Goal: Task Accomplishment & Management: Use online tool/utility

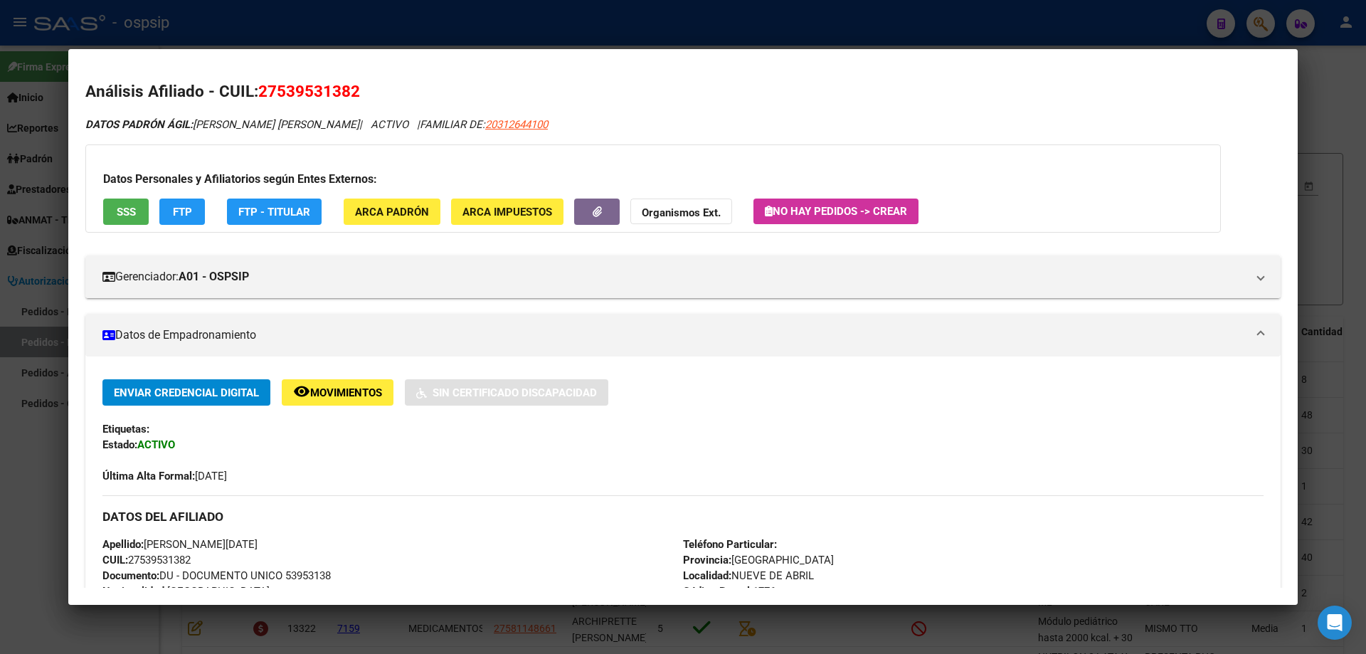
scroll to position [285, 0]
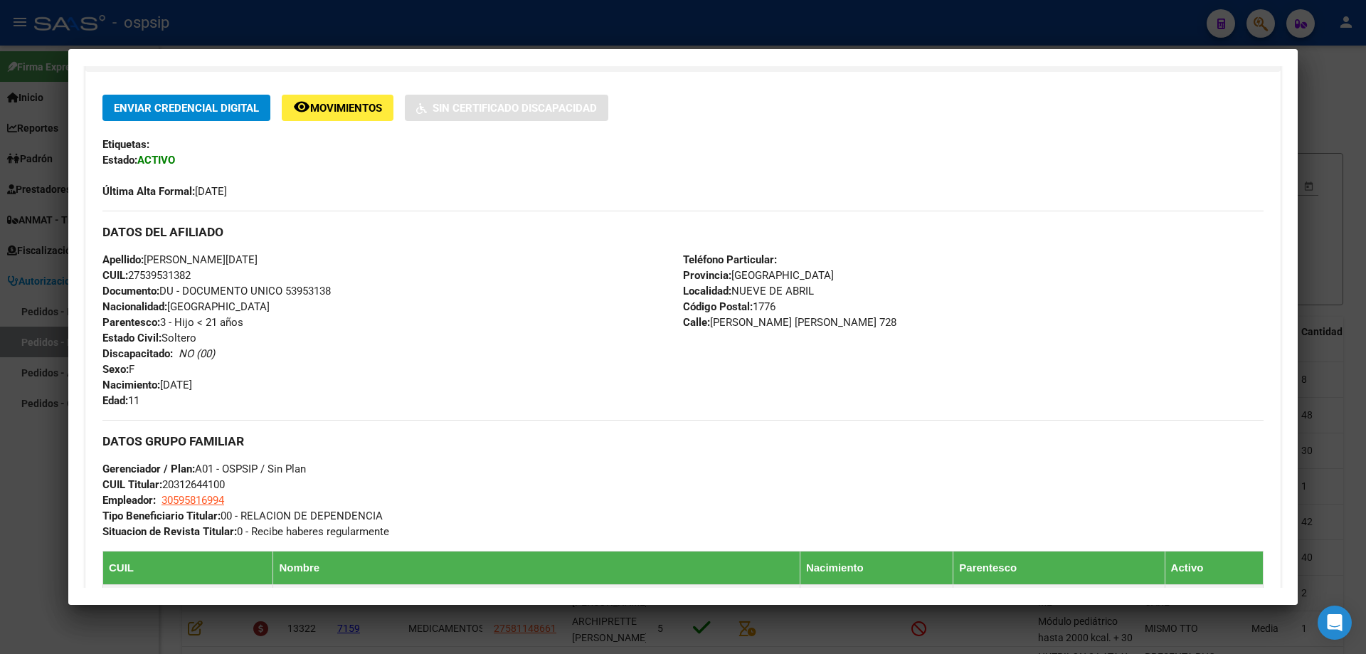
click at [1344, 181] on div at bounding box center [683, 327] width 1366 height 654
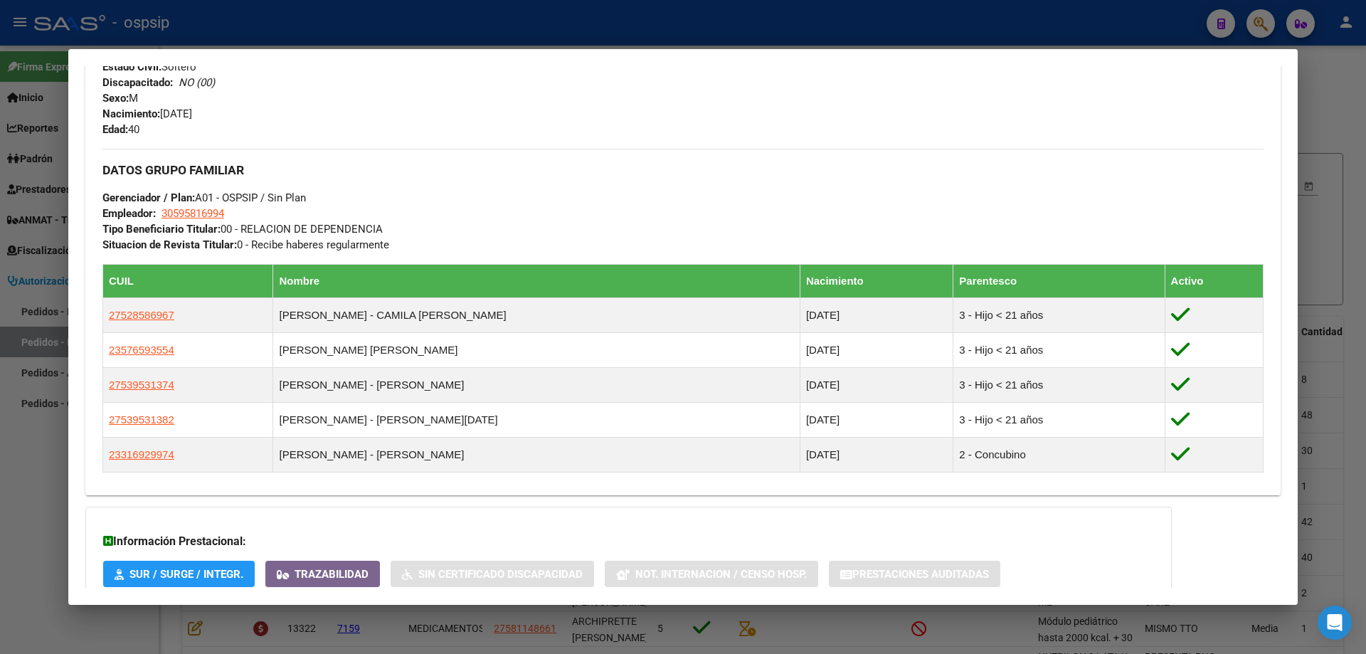
click at [1354, 118] on div at bounding box center [683, 327] width 1366 height 654
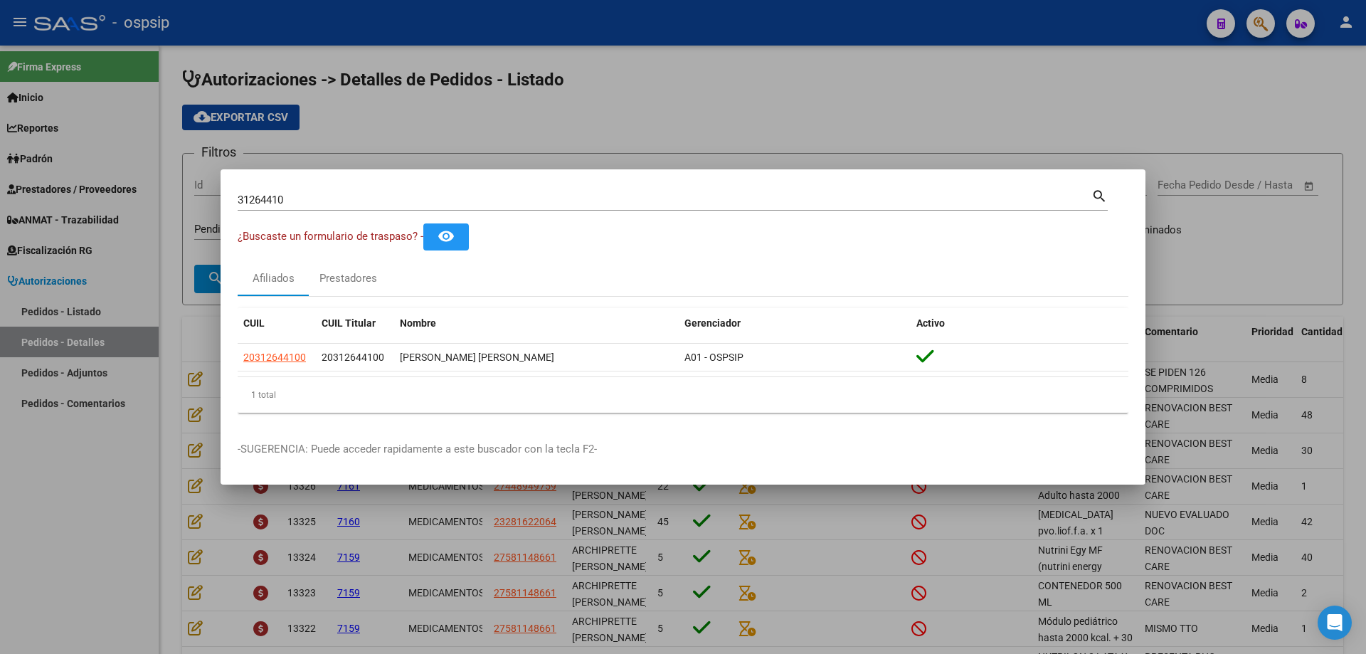
click at [959, 120] on div at bounding box center [683, 327] width 1366 height 654
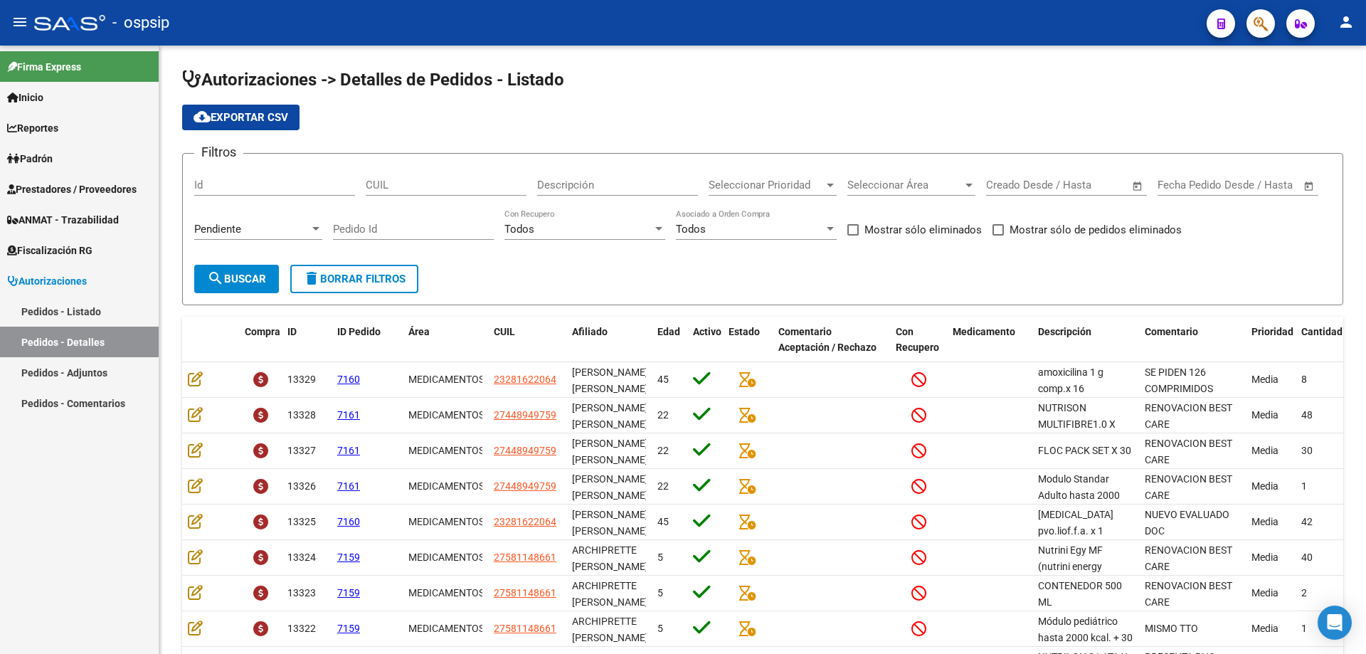
click at [1272, 26] on button "button" at bounding box center [1261, 23] width 28 height 28
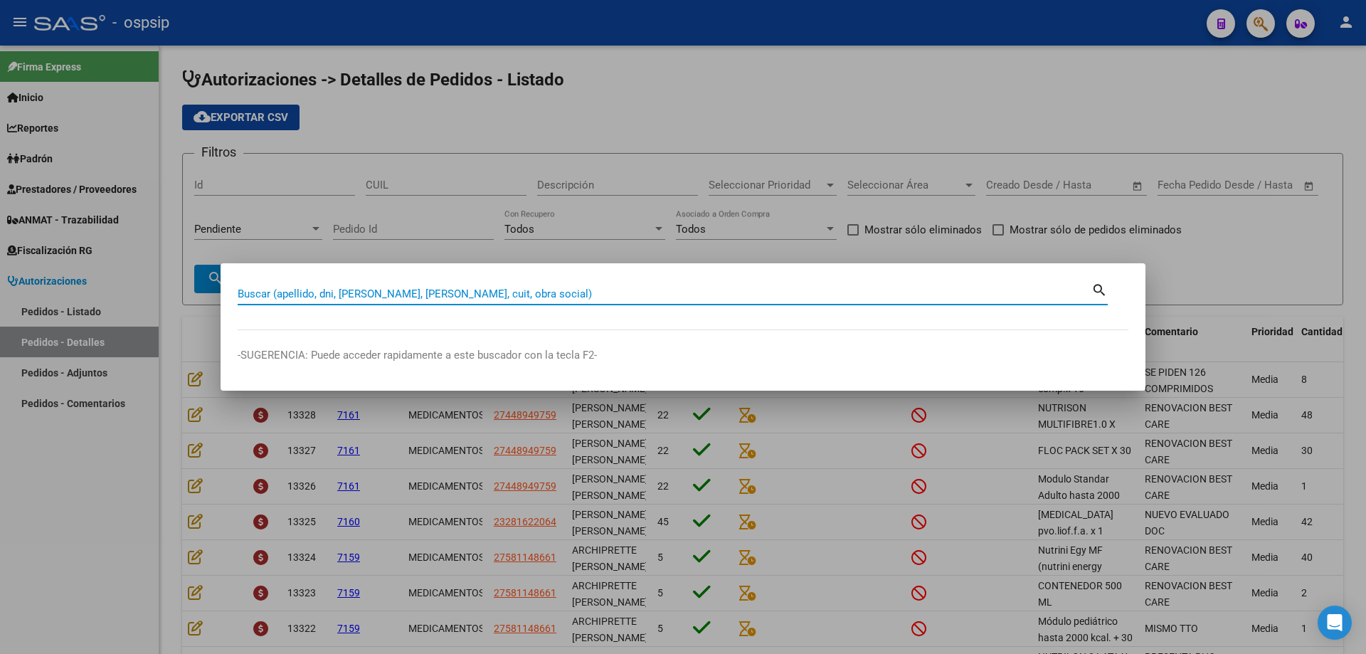
paste input "40307140"
type input "40307140"
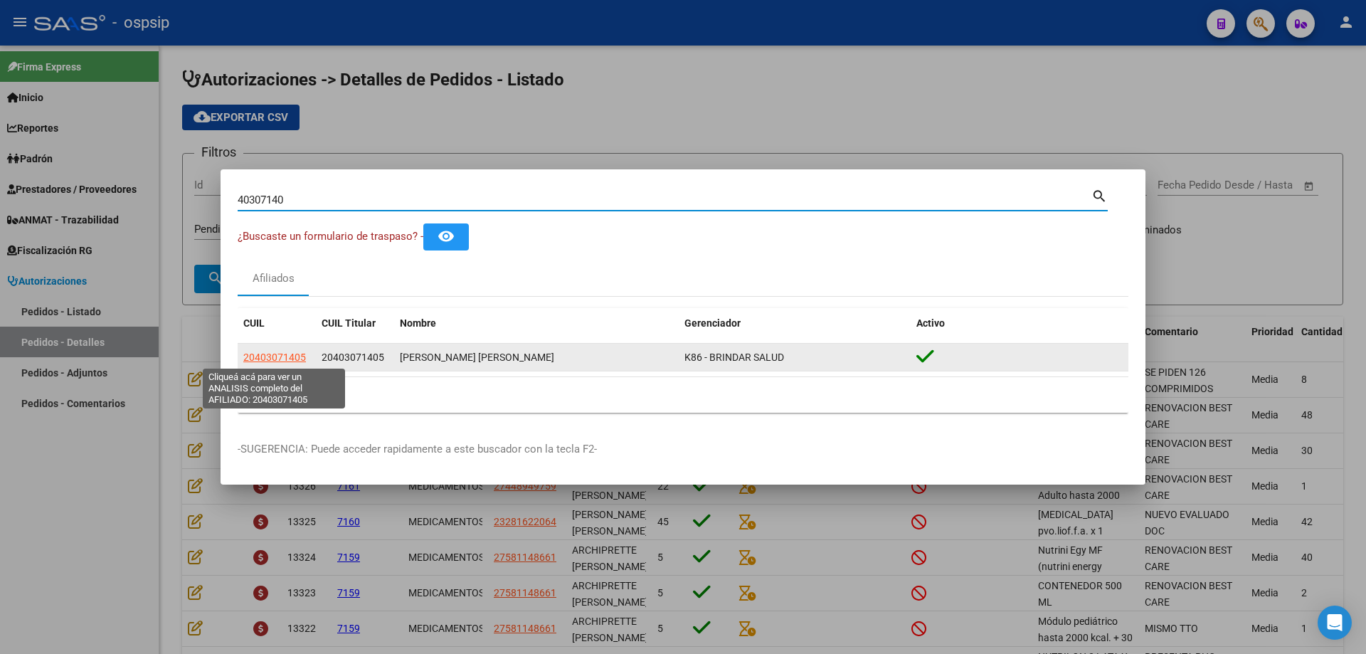
click at [290, 358] on span "20403071405" at bounding box center [274, 357] width 63 height 11
type textarea "20403071405"
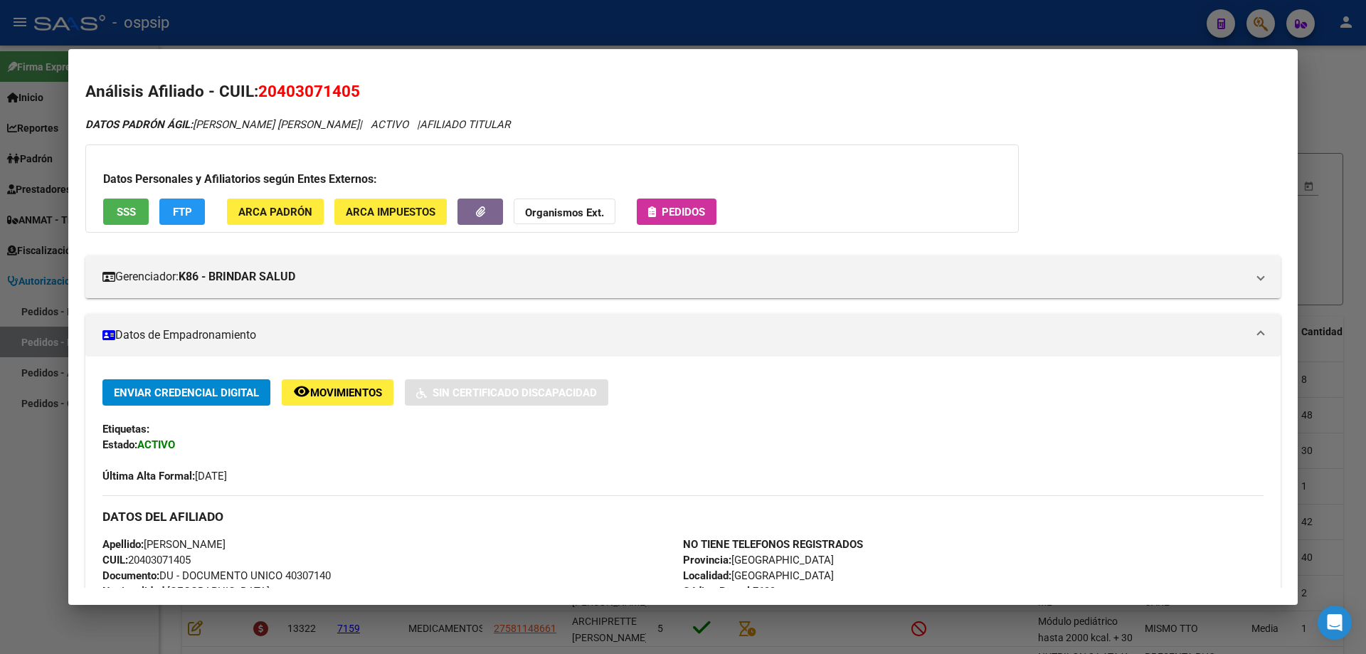
click at [655, 216] on span "Pedidos" at bounding box center [676, 211] width 57 height 13
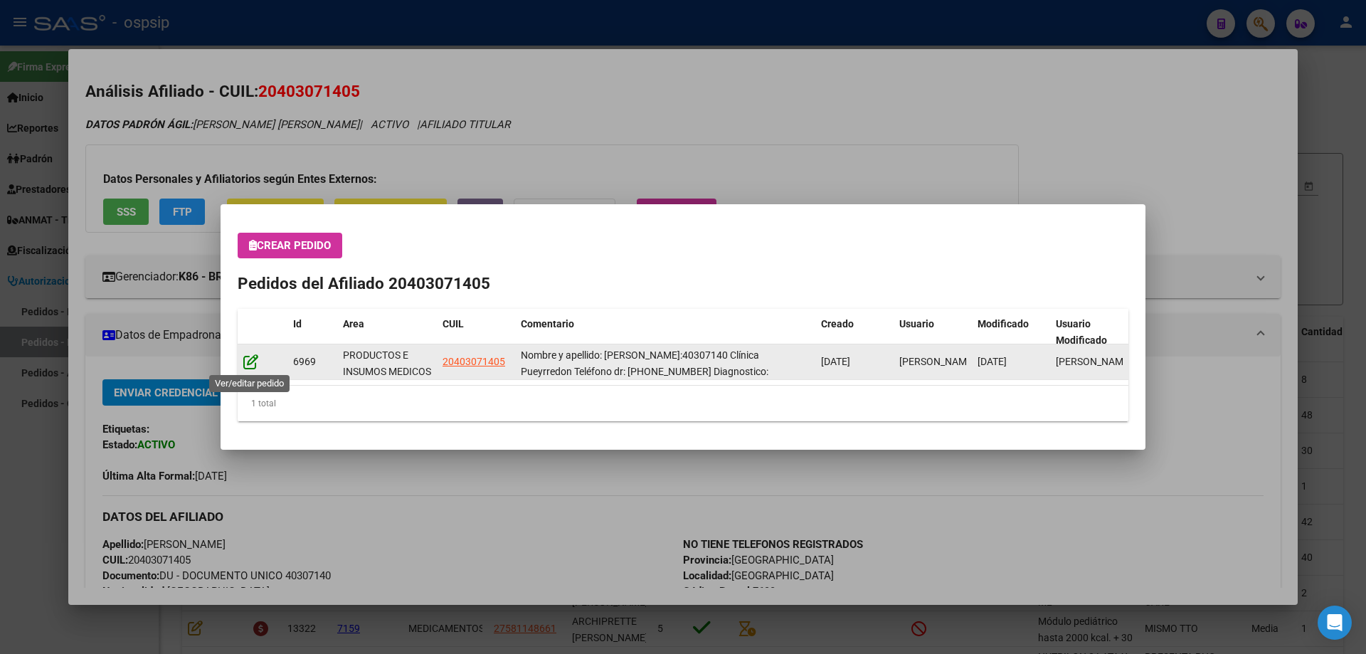
click at [257, 364] on icon at bounding box center [250, 362] width 15 height 16
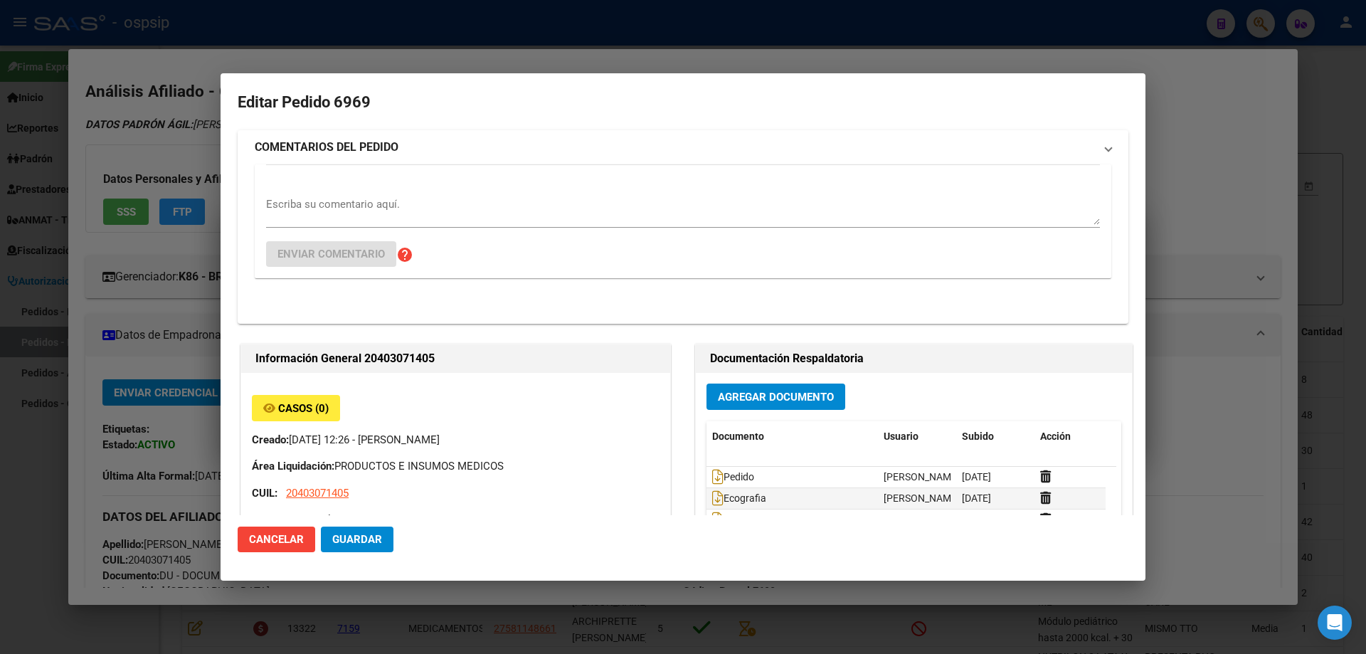
type input "[PERSON_NAME]"
type input "[GEOGRAPHIC_DATA], [GEOGRAPHIC_DATA], BELGRANO 5225"
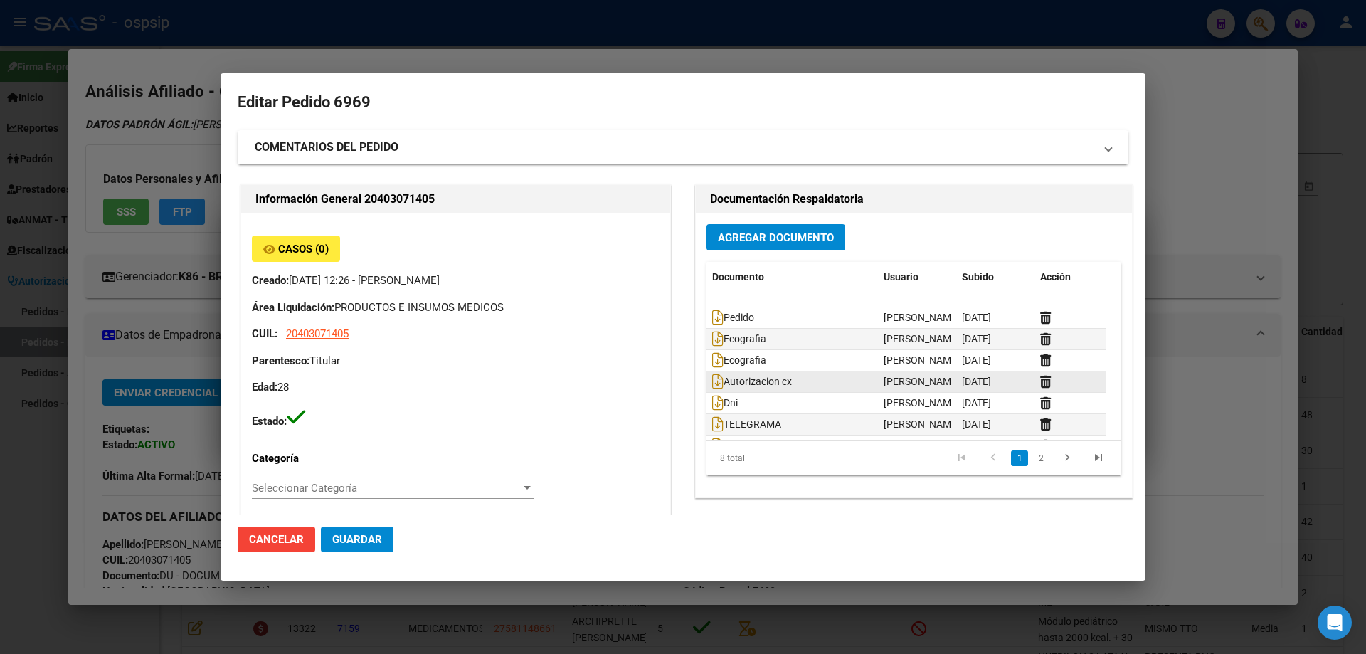
scroll to position [43, 0]
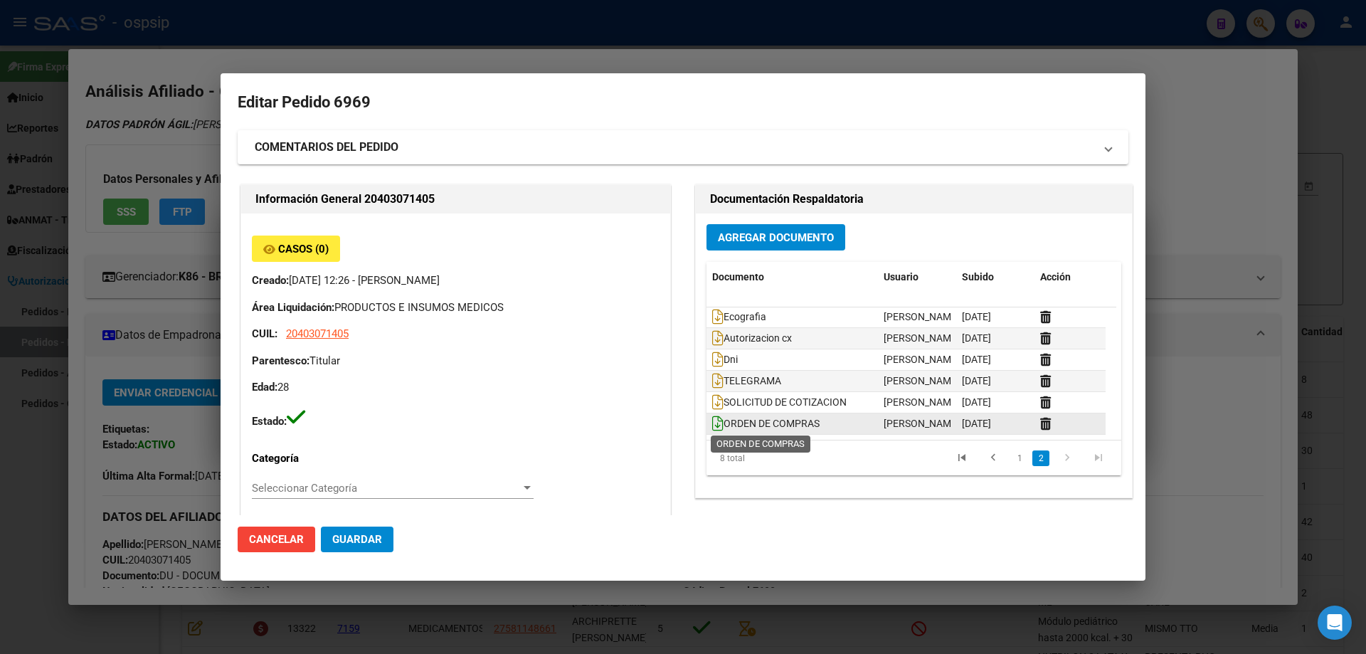
click at [714, 418] on icon at bounding box center [717, 424] width 11 height 16
